Goal: Task Accomplishment & Management: Use online tool/utility

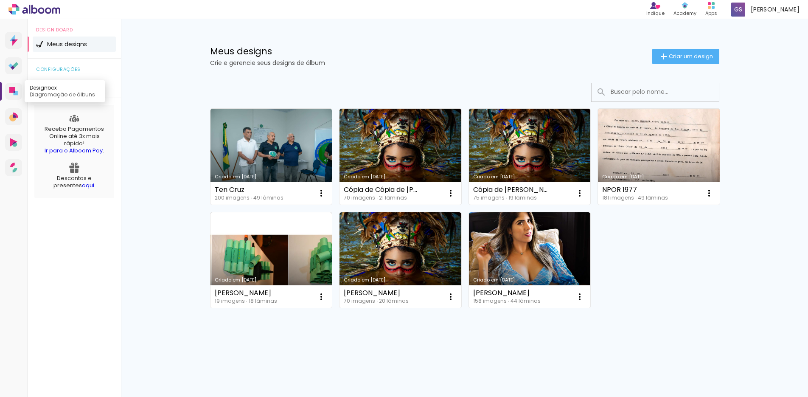
click at [14, 90] on icon at bounding box center [12, 90] width 6 height 6
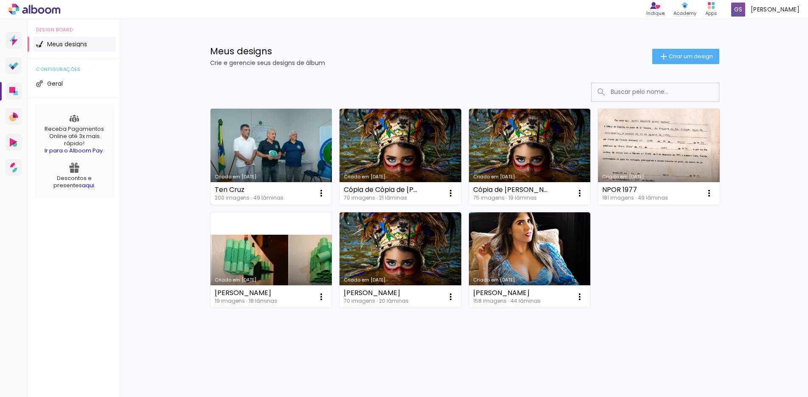
click at [301, 165] on link "Criado em [DATE]" at bounding box center [271, 157] width 122 height 96
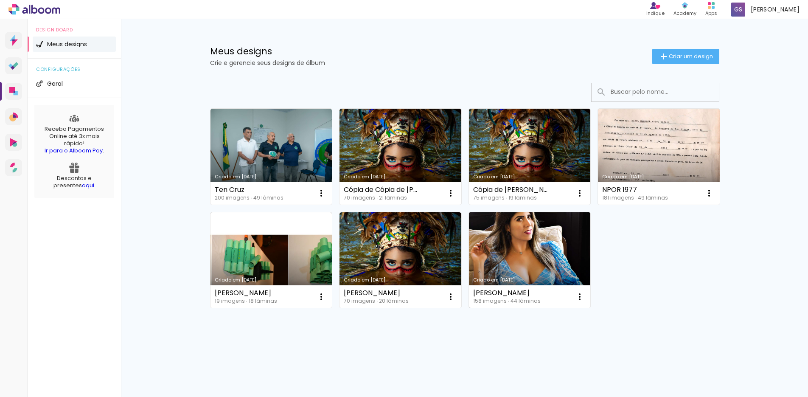
click at [511, 251] on link "Criado em [DATE]" at bounding box center [530, 260] width 122 height 96
click at [548, 261] on link "Criado em [DATE]" at bounding box center [530, 260] width 122 height 96
click at [520, 247] on link "Criado em [DATE]" at bounding box center [530, 260] width 122 height 96
